Goal: Navigation & Orientation: Find specific page/section

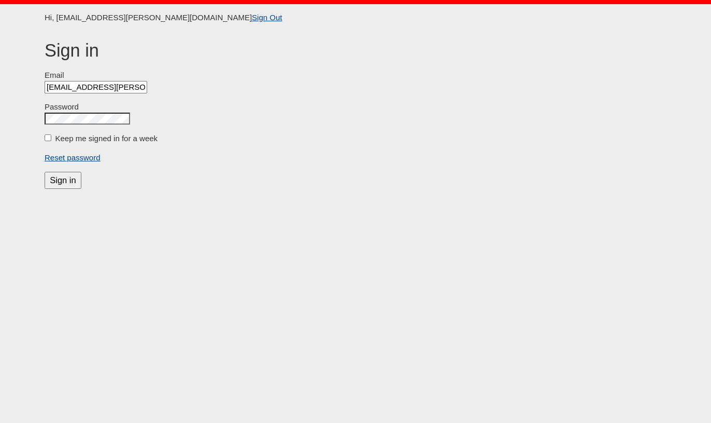
scroll to position [0, 3]
click at [90, 135] on div "Keep me signed in for a week" at bounding box center [356, 139] width 622 height 12
click at [89, 138] on label "Keep me signed in for a week" at bounding box center [106, 138] width 103 height 9
click at [51, 138] on input "Keep me signed in for a week" at bounding box center [48, 137] width 7 height 7
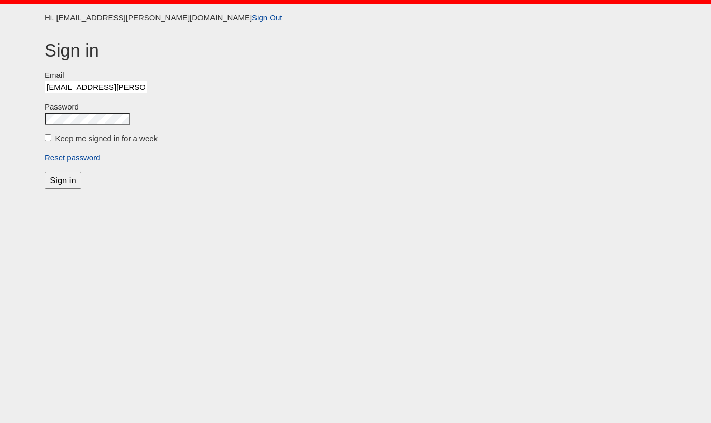
checkbox input "true"
click at [64, 184] on input "Sign in" at bounding box center [63, 179] width 37 height 17
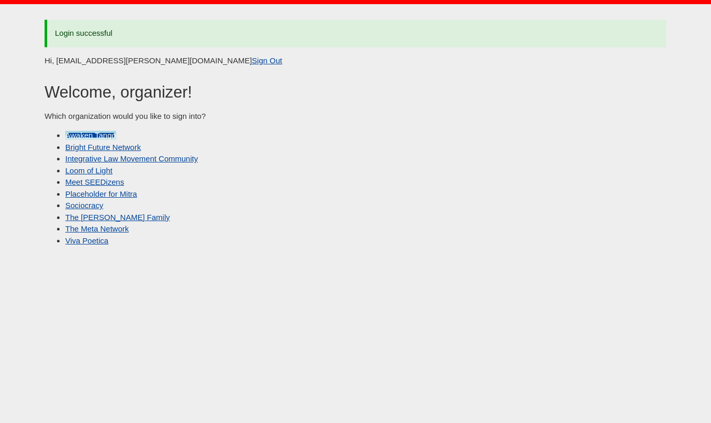
click at [108, 136] on link "Awaken Tango" at bounding box center [90, 135] width 51 height 9
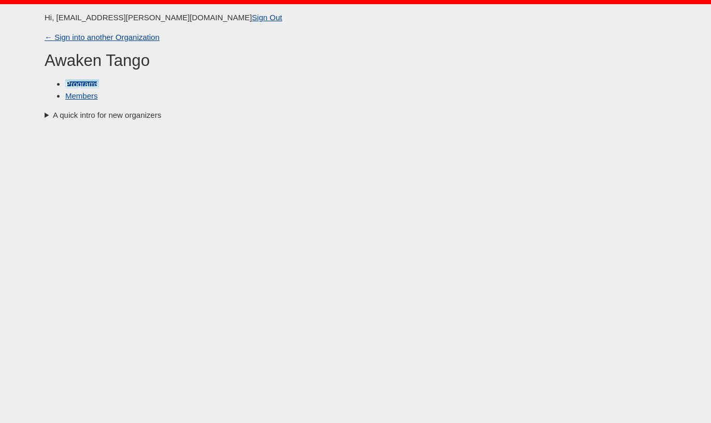
click at [91, 83] on link "Programs" at bounding box center [82, 83] width 34 height 9
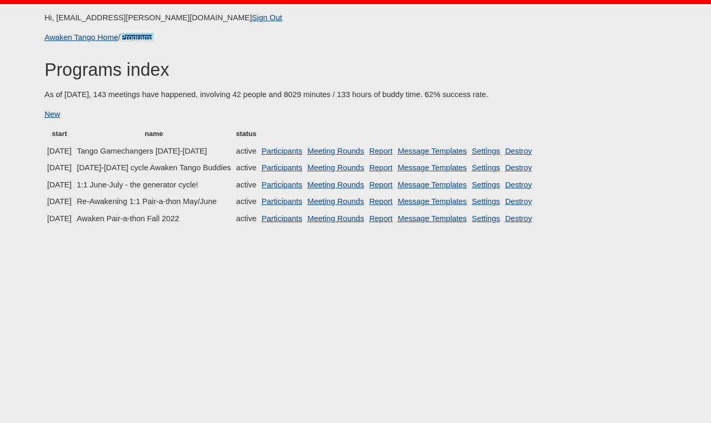
click at [134, 37] on link "Programs" at bounding box center [137, 37] width 34 height 9
click at [90, 37] on link "Awaken Tango Home" at bounding box center [82, 37] width 74 height 9
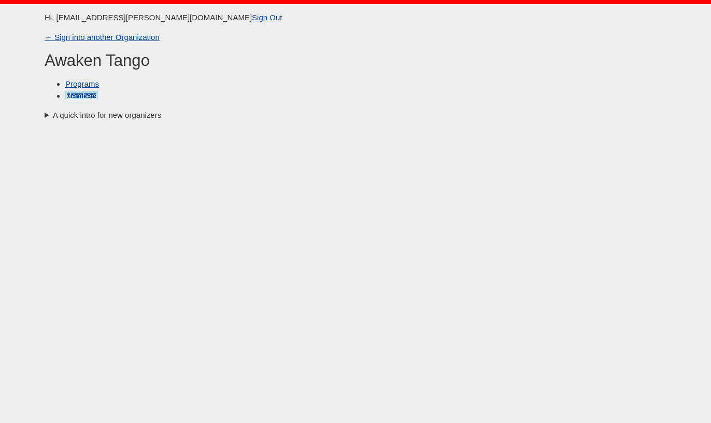
click at [82, 97] on link "Members" at bounding box center [81, 95] width 33 height 9
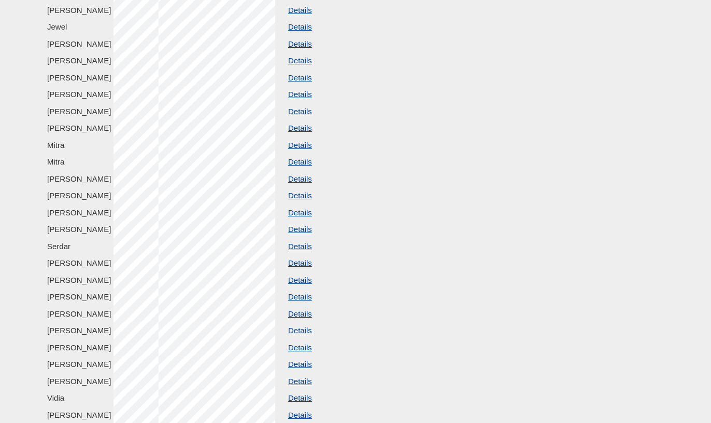
scroll to position [352, 0]
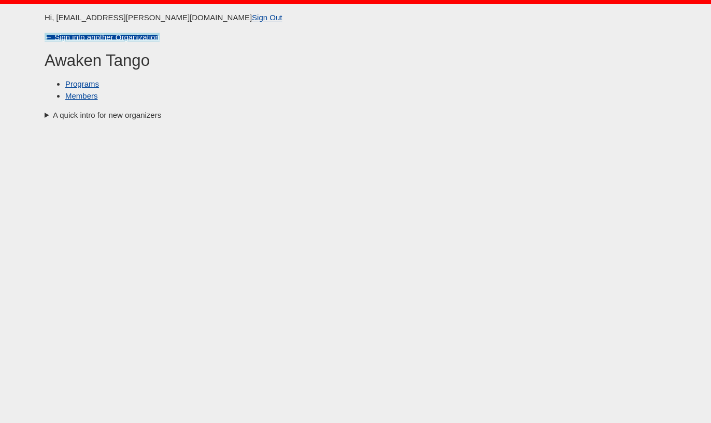
click at [67, 33] on link "← Sign into another Organization" at bounding box center [102, 37] width 115 height 9
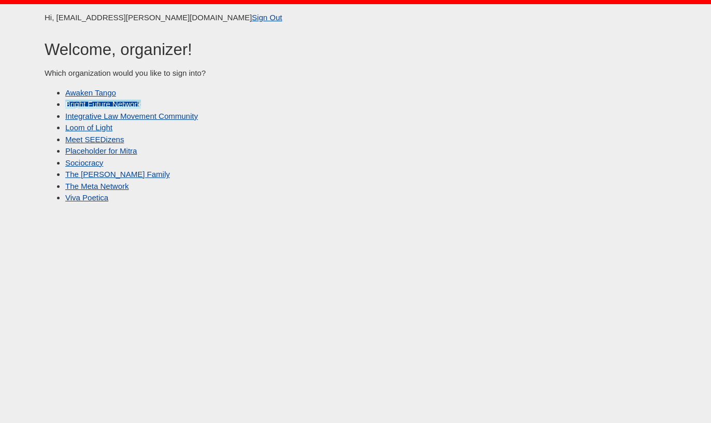
click at [105, 103] on link "Bright Future Network" at bounding box center [103, 104] width 76 height 9
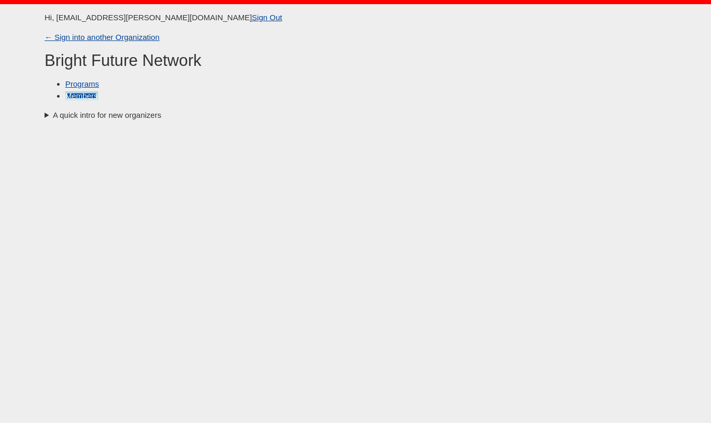
click at [81, 96] on link "Members" at bounding box center [81, 95] width 33 height 9
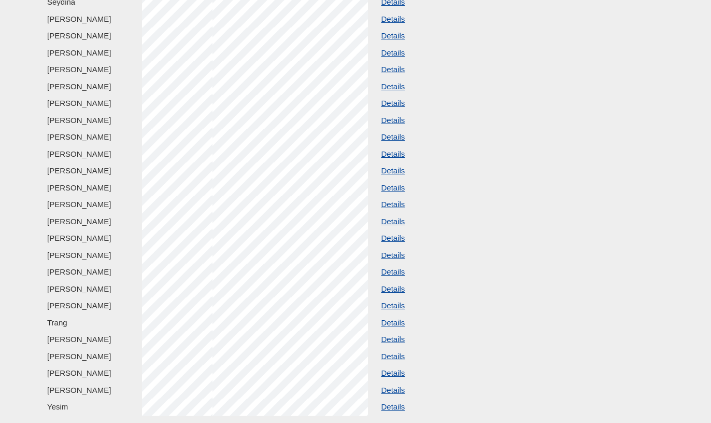
scroll to position [2354, 0]
